Goal: Transaction & Acquisition: Purchase product/service

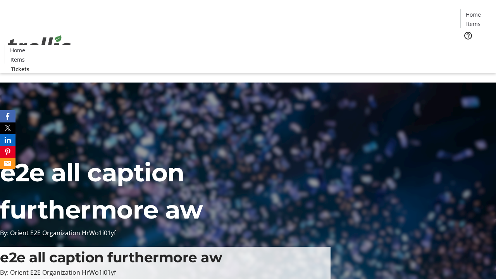
click at [467, 45] on span "Tickets" at bounding box center [476, 49] width 19 height 8
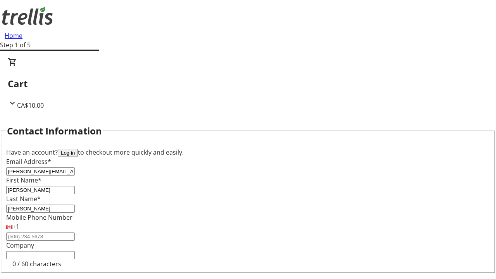
type input "[PERSON_NAME]"
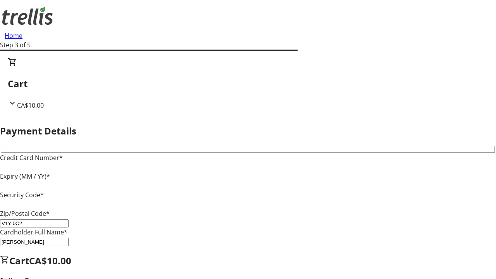
type input "V1Y 0C2"
